Goal: Task Accomplishment & Management: Use online tool/utility

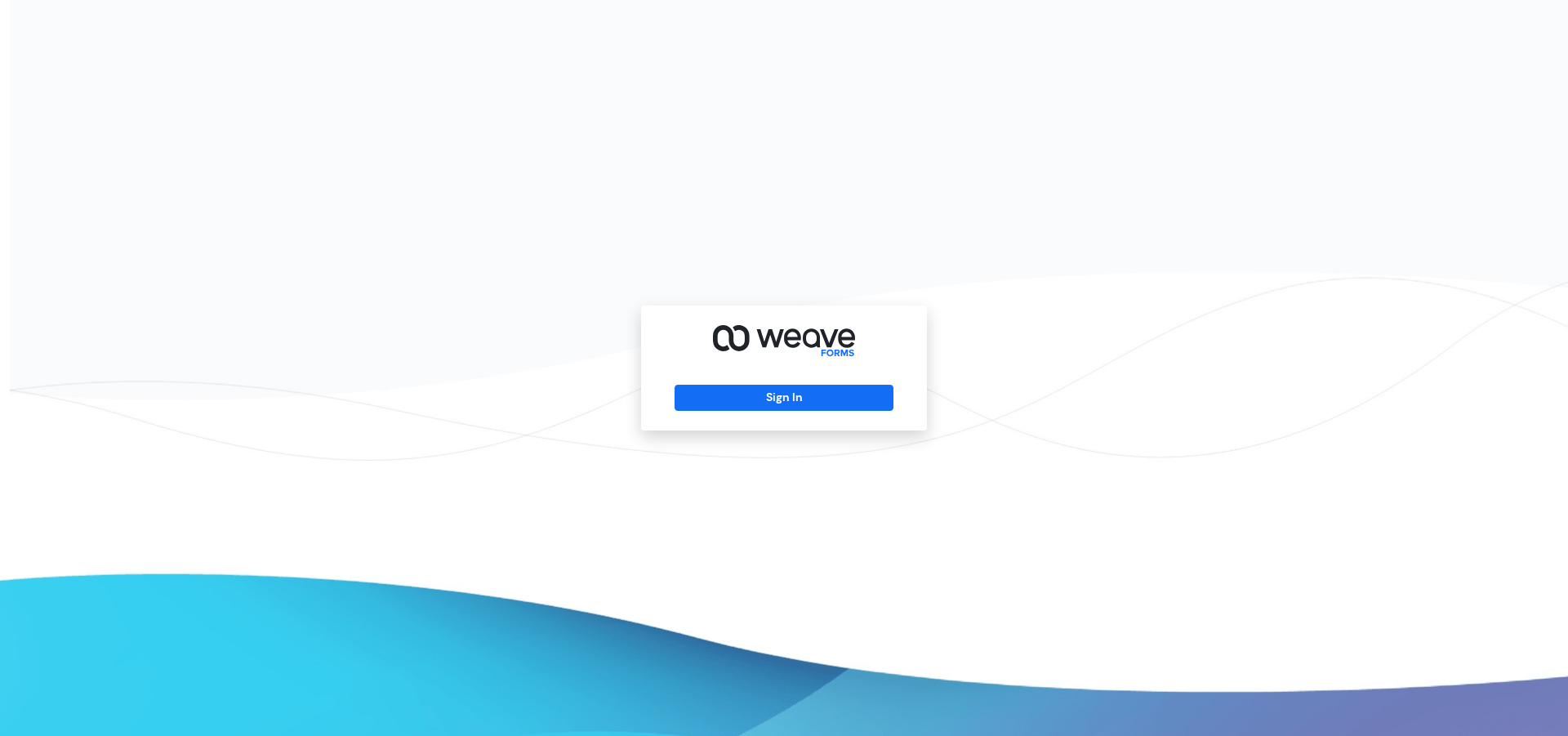
click at [802, 416] on div "Sign In" at bounding box center [784, 368] width 286 height 125
click at [821, 382] on div "Sign In" at bounding box center [784, 368] width 286 height 125
click at [821, 395] on button "Sign In" at bounding box center [784, 398] width 218 height 26
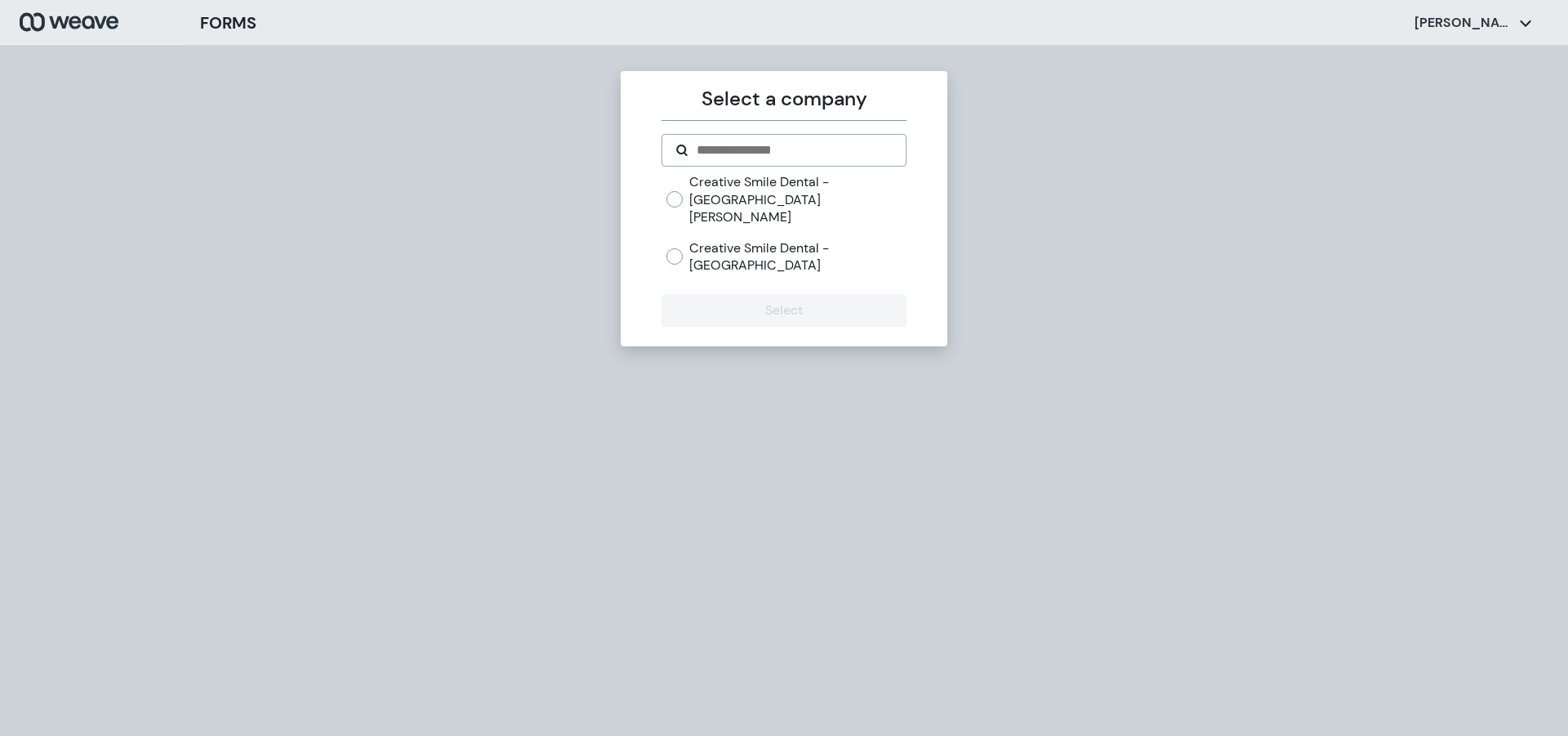
click at [737, 199] on label "Creative Smile Dental - [GEOGRAPHIC_DATA][PERSON_NAME]" at bounding box center [798, 199] width 216 height 53
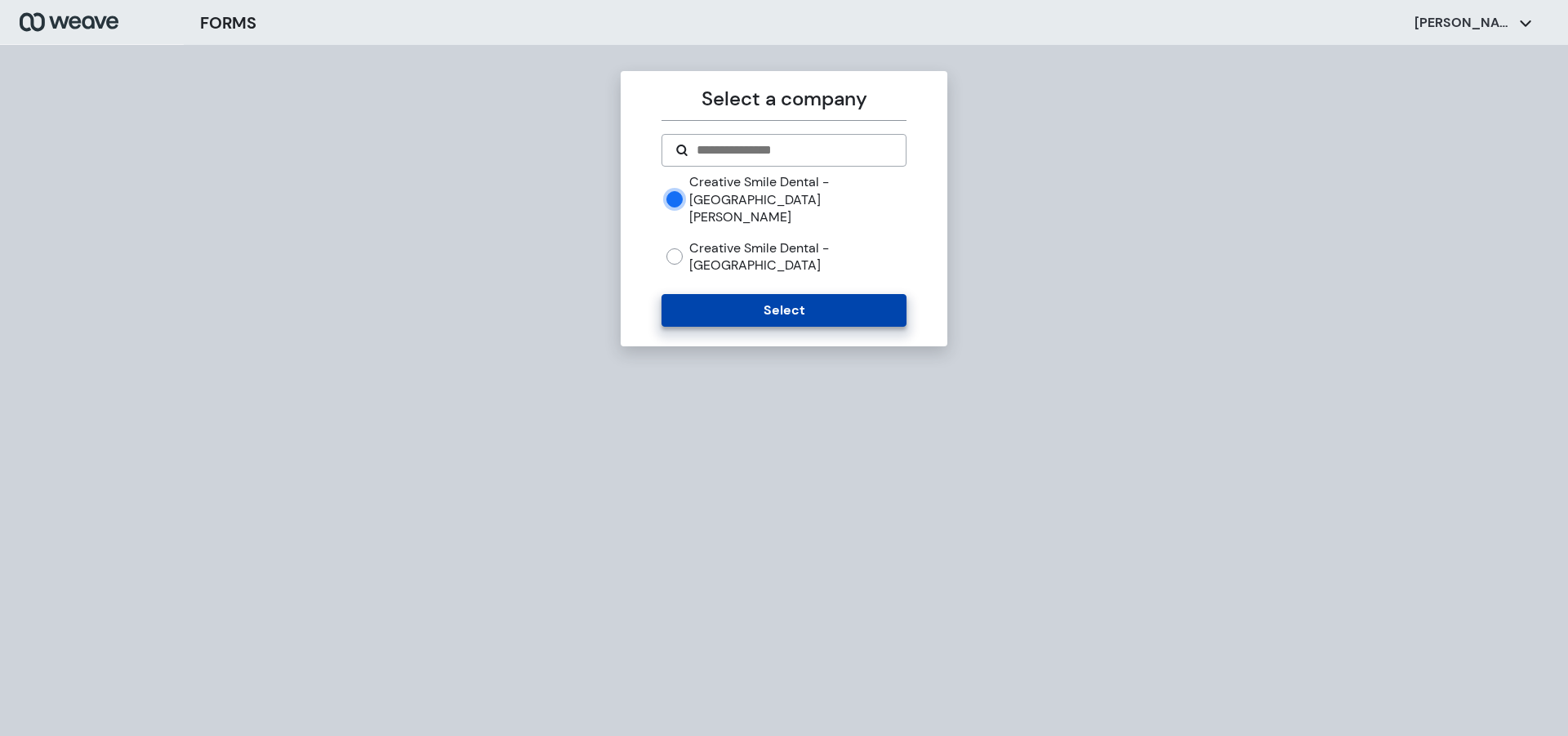
click at [738, 294] on button "Select" at bounding box center [784, 311] width 244 height 33
